Goal: Find specific page/section: Find specific page/section

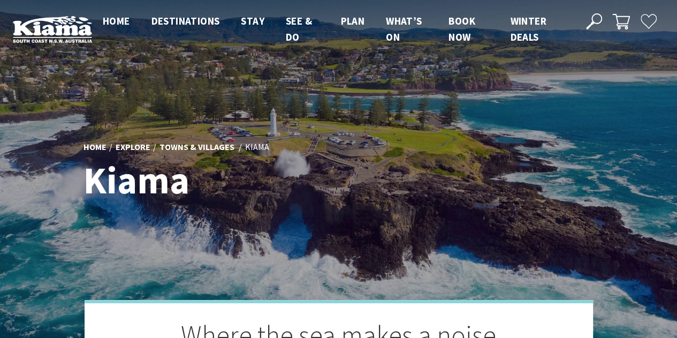
scroll to position [328, 686]
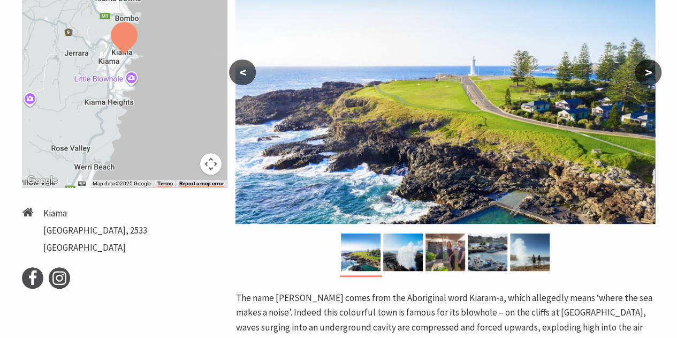
scroll to position [268, 0]
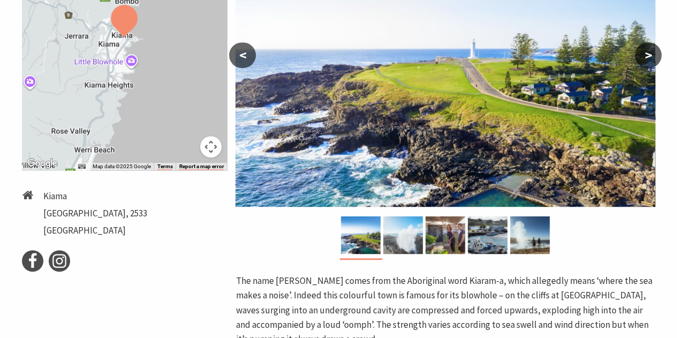
click at [406, 237] on img at bounding box center [403, 234] width 40 height 37
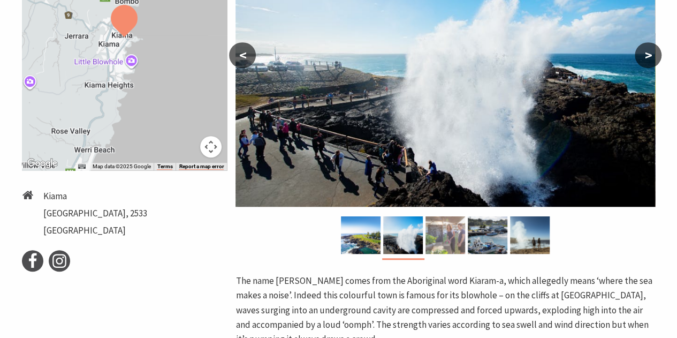
click at [437, 238] on img at bounding box center [446, 234] width 40 height 37
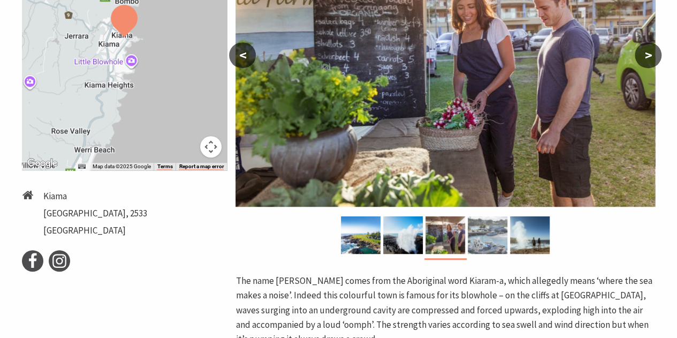
click at [474, 235] on img at bounding box center [488, 234] width 40 height 37
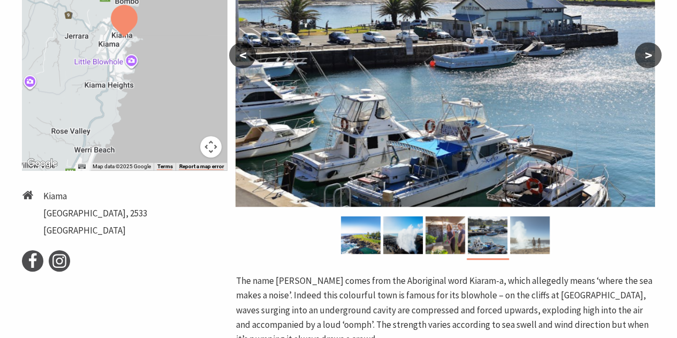
click at [524, 234] on img at bounding box center [530, 234] width 40 height 37
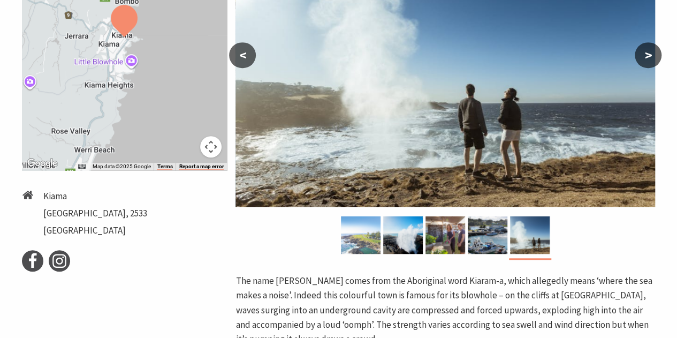
click at [356, 234] on img at bounding box center [361, 234] width 40 height 37
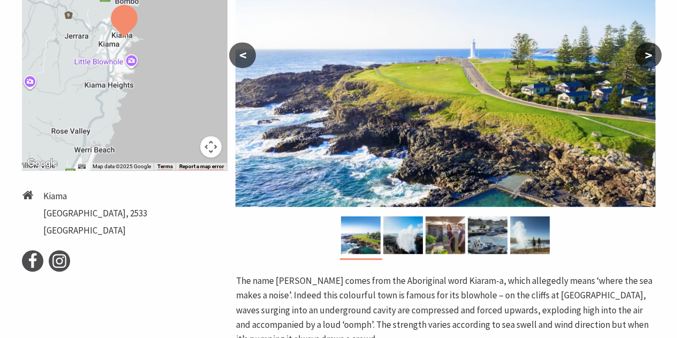
scroll to position [375, 0]
